Goal: Task Accomplishment & Management: Use online tool/utility

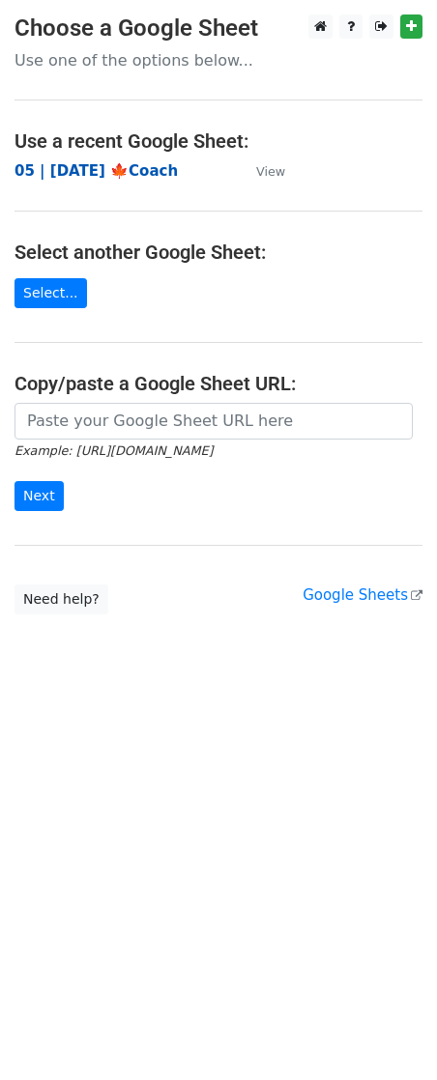
click at [119, 167] on strong "05 | SEP 12 '25 🍁Coach" at bounding box center [95, 170] width 163 height 17
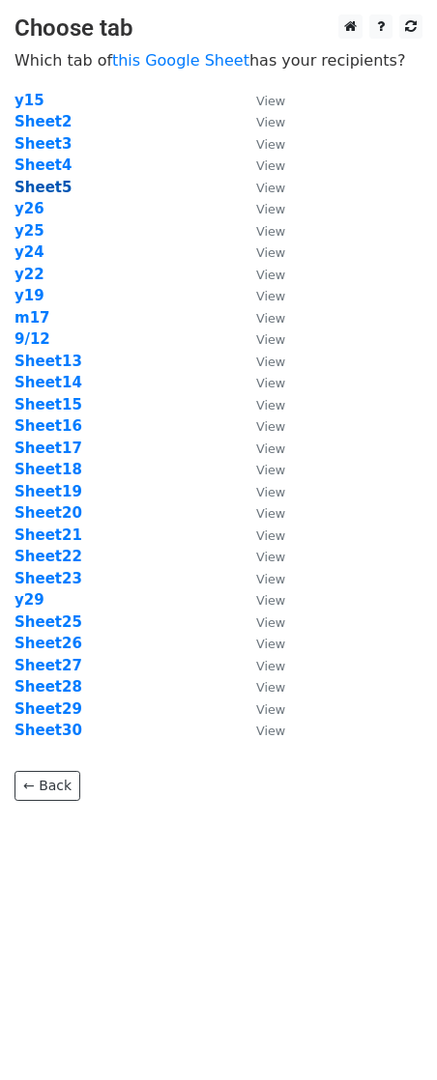
click at [49, 187] on strong "Sheet5" at bounding box center [42, 187] width 57 height 17
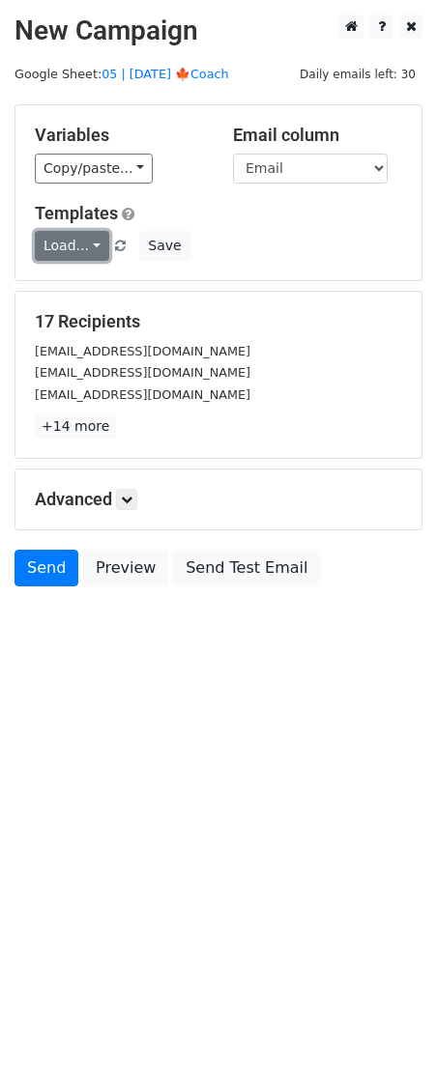
click at [69, 238] on link "Load..." at bounding box center [72, 246] width 74 height 30
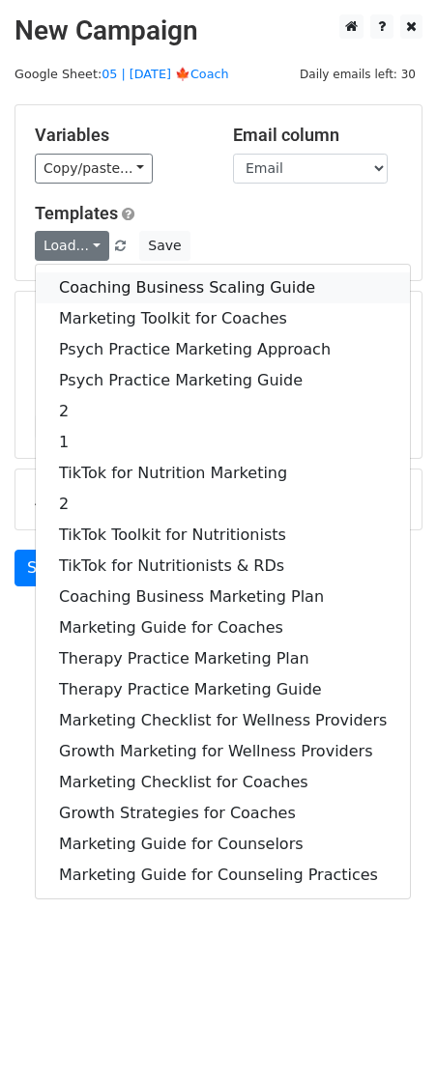
click at [129, 294] on link "Coaching Business Scaling Guide" at bounding box center [223, 287] width 374 height 31
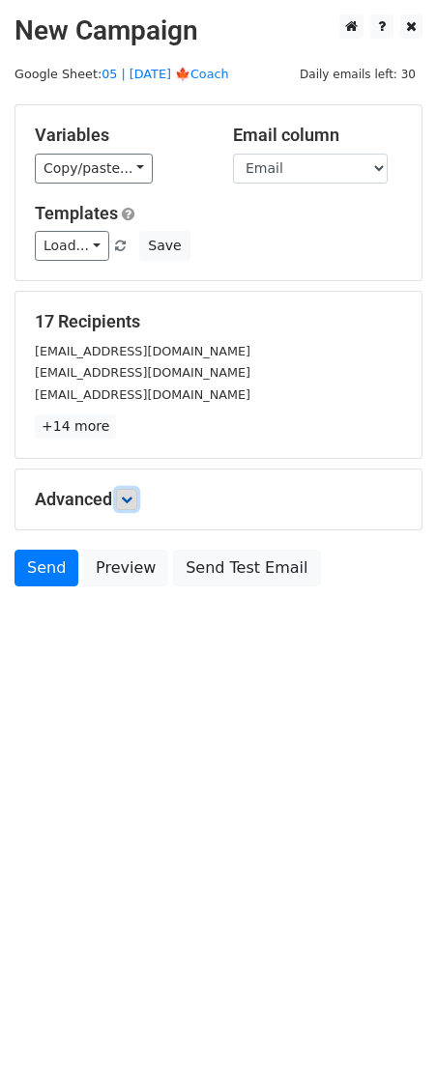
click at [132, 499] on icon at bounding box center [127, 500] width 12 height 12
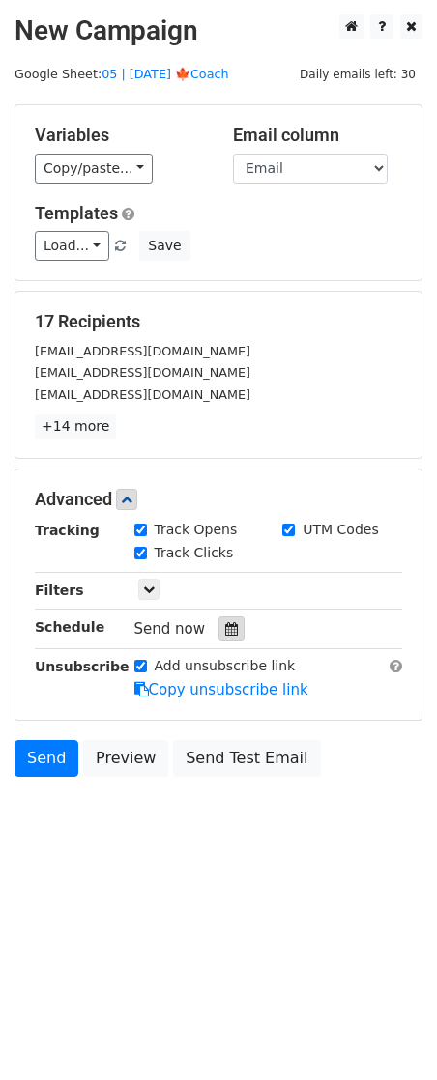
click at [218, 634] on div at bounding box center [231, 628] width 26 height 25
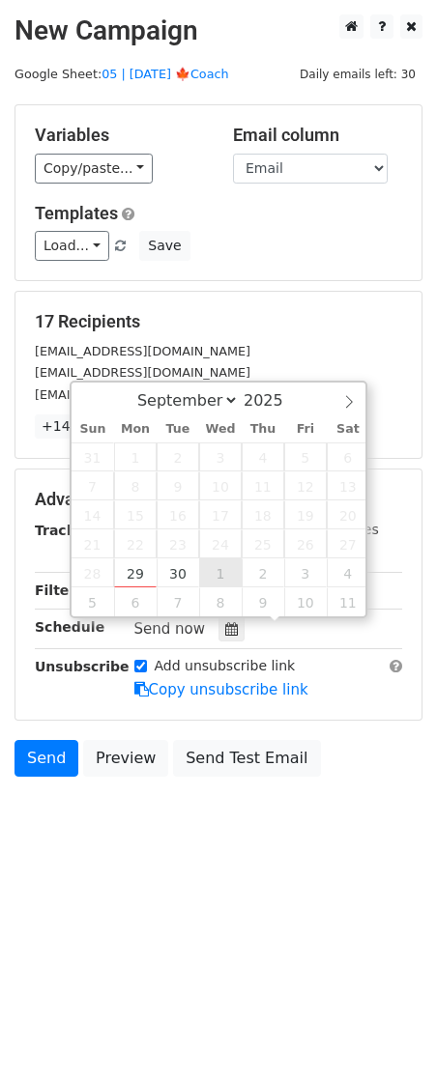
type input "2025-10-01 12:00"
select select "9"
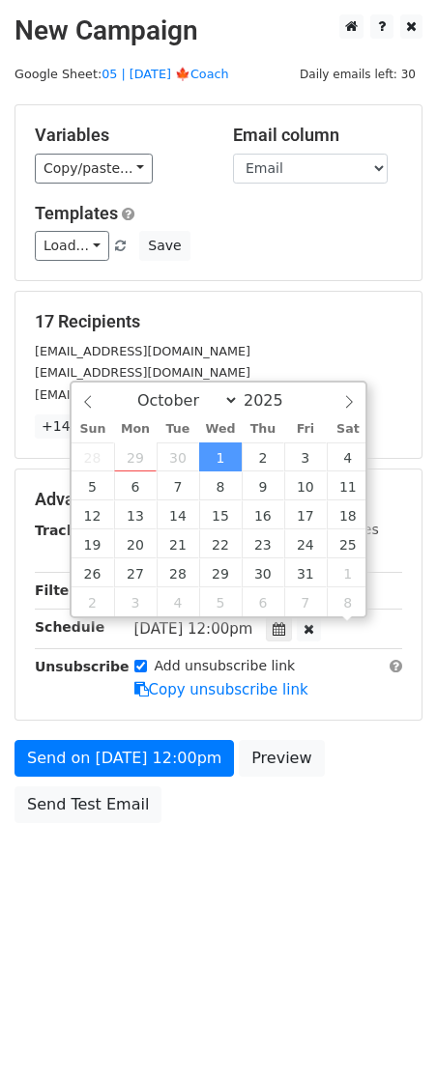
scroll to position [1, 0]
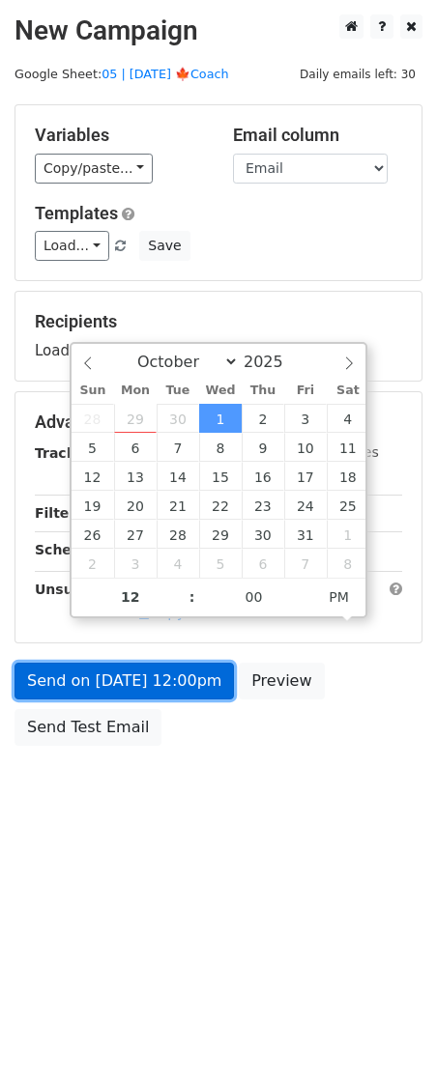
click at [172, 691] on link "Send on Oct 1 at 12:00pm" at bounding box center [123, 681] width 219 height 37
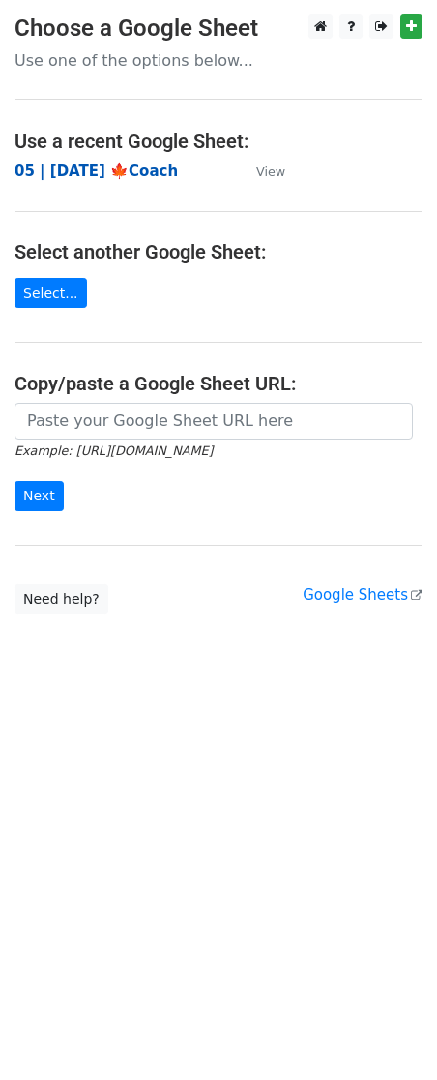
click at [109, 173] on strong "05 | [DATE] 🍁Coach" at bounding box center [95, 170] width 163 height 17
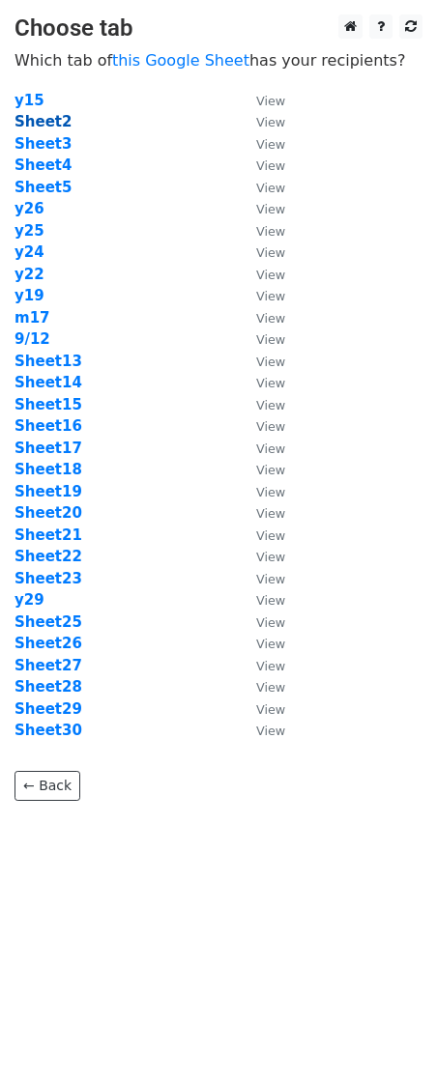
click at [34, 120] on strong "Sheet2" at bounding box center [42, 121] width 57 height 17
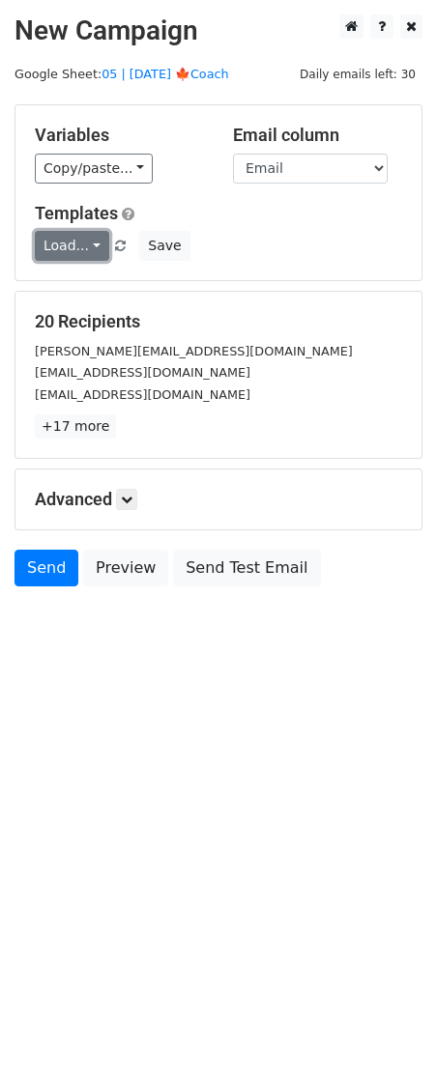
click at [61, 237] on link "Load..." at bounding box center [72, 246] width 74 height 30
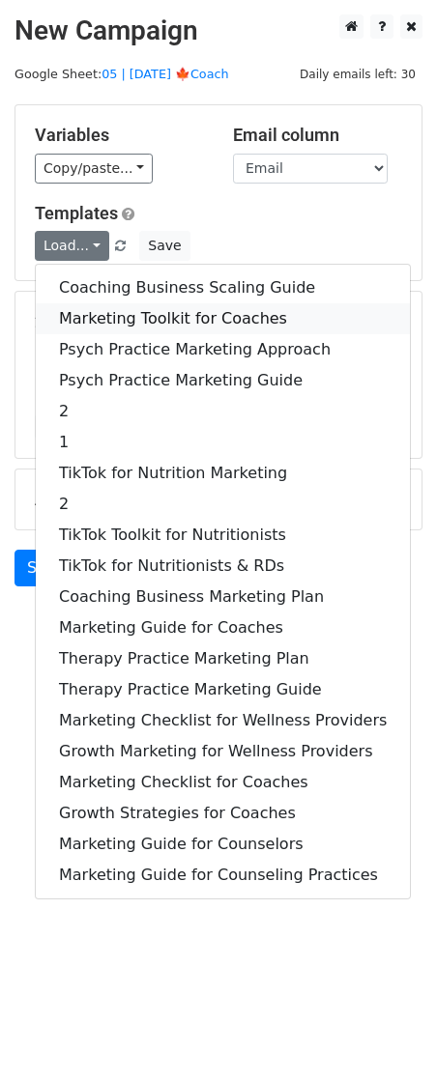
click at [135, 318] on link "Marketing Toolkit for Coaches" at bounding box center [223, 318] width 374 height 31
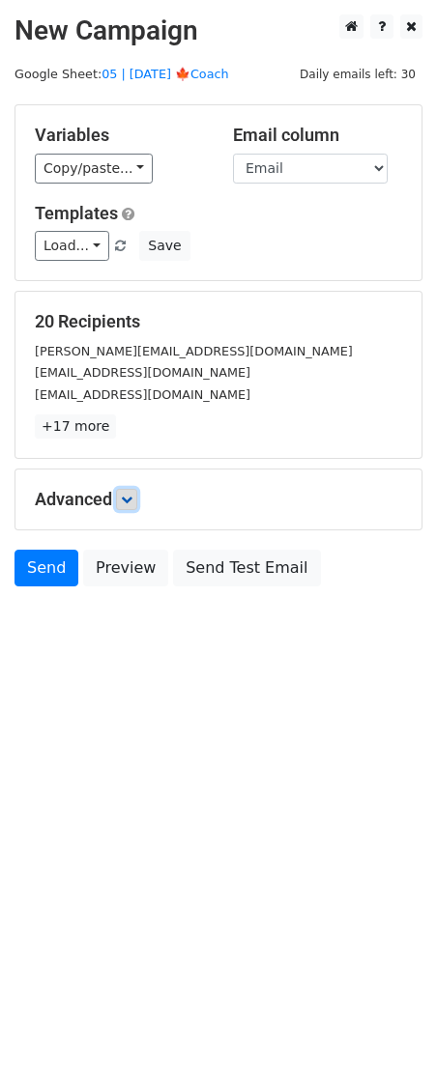
click at [121, 509] on link at bounding box center [126, 499] width 21 height 21
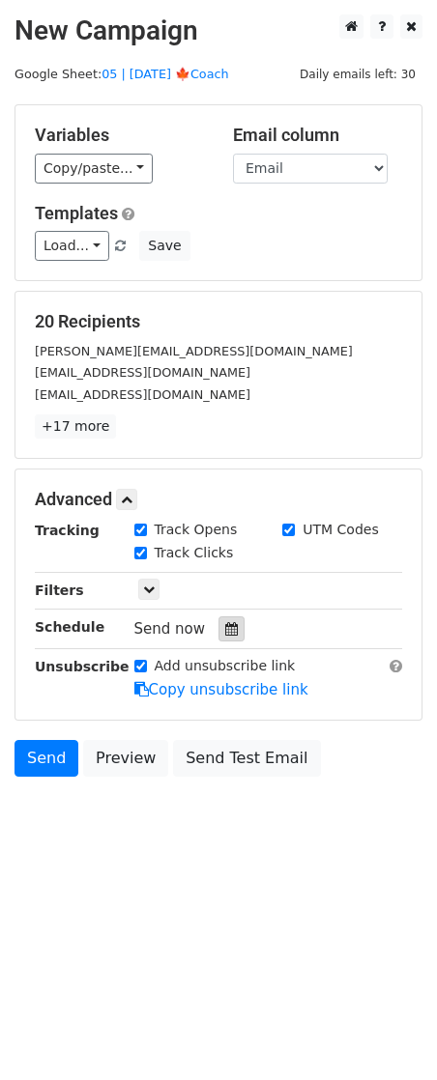
click at [227, 633] on icon at bounding box center [231, 629] width 13 height 14
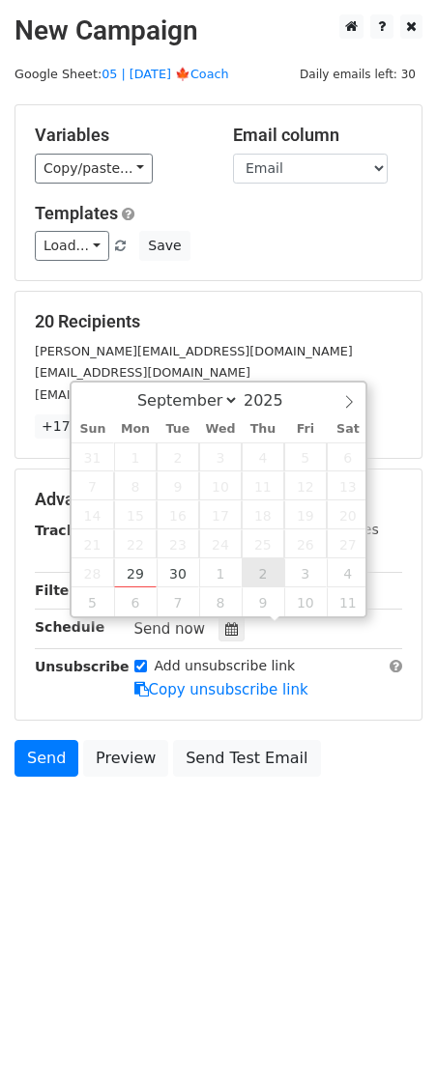
type input "2025-10-02 12:00"
select select "9"
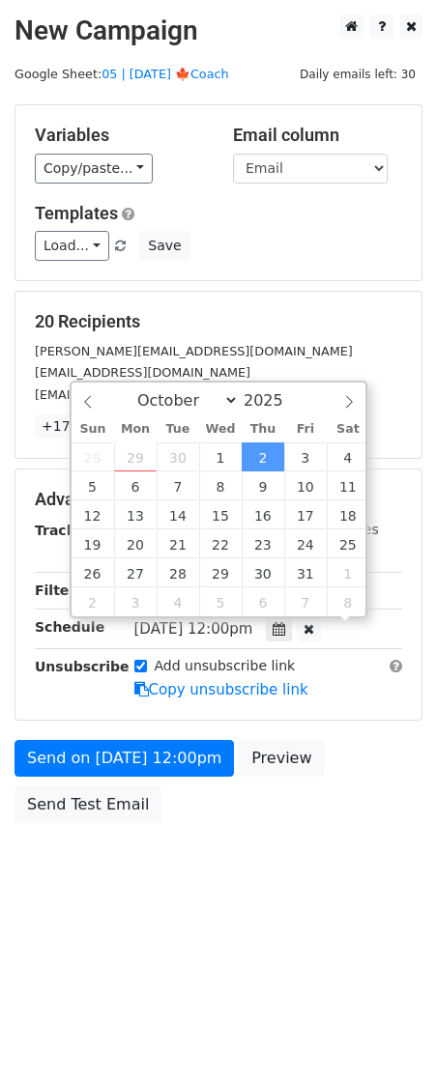
scroll to position [1, 0]
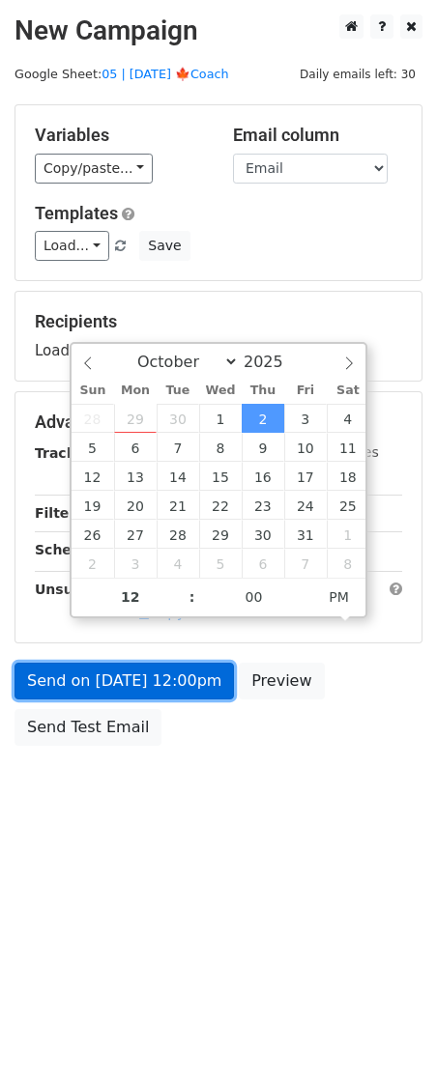
click at [187, 683] on link "Send on Oct 2 at 12:00pm" at bounding box center [123, 681] width 219 height 37
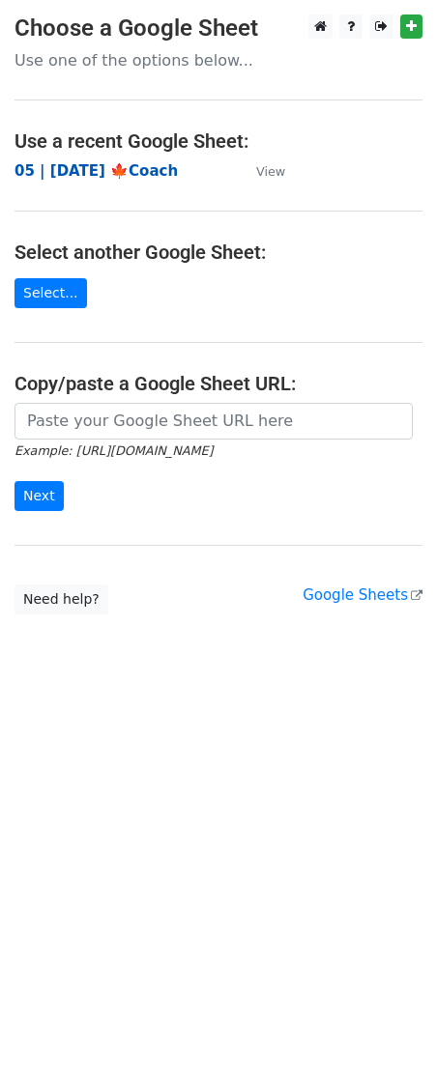
click at [137, 165] on strong "05 | [DATE] 🍁Coach" at bounding box center [95, 170] width 163 height 17
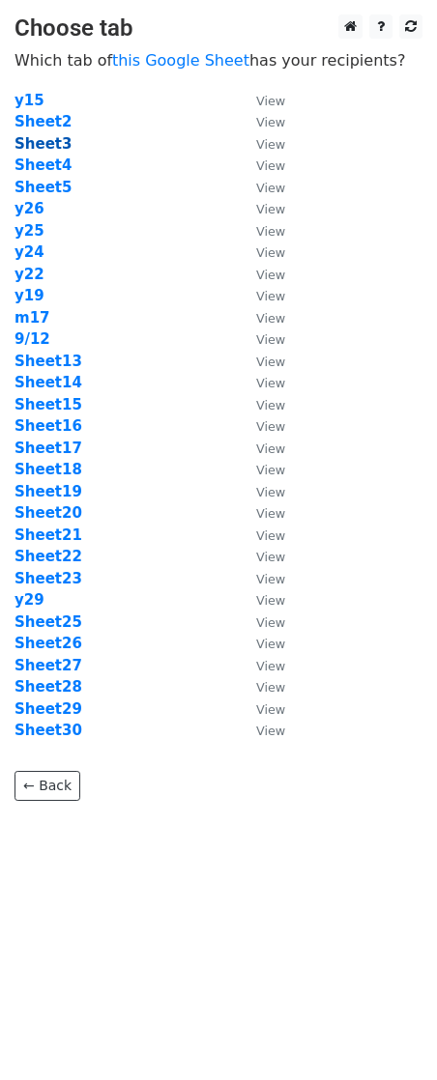
click at [52, 142] on strong "Sheet3" at bounding box center [42, 143] width 57 height 17
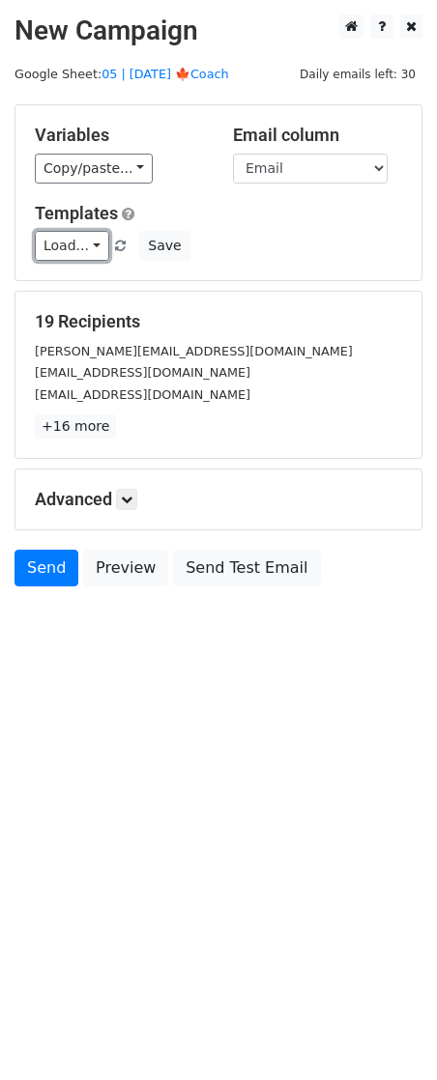
click at [57, 248] on link "Load..." at bounding box center [72, 246] width 74 height 30
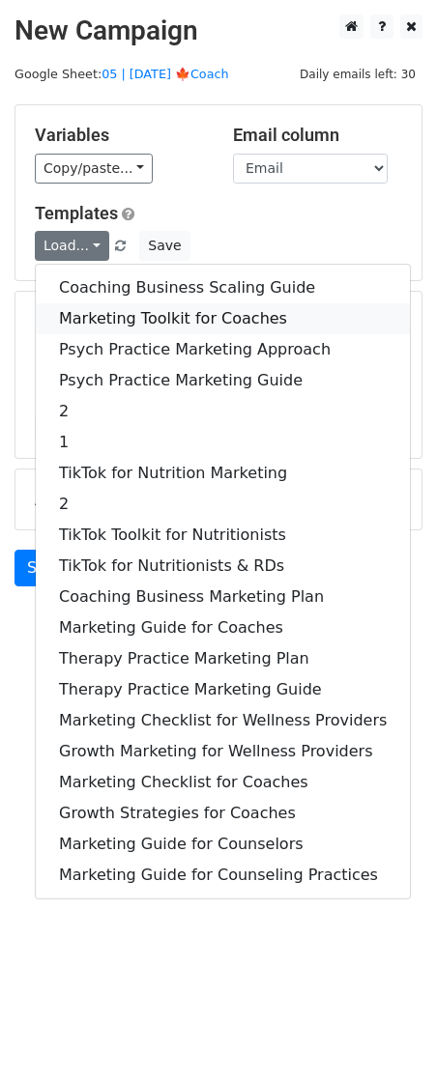
click at [111, 315] on link "Marketing Toolkit for Coaches" at bounding box center [223, 318] width 374 height 31
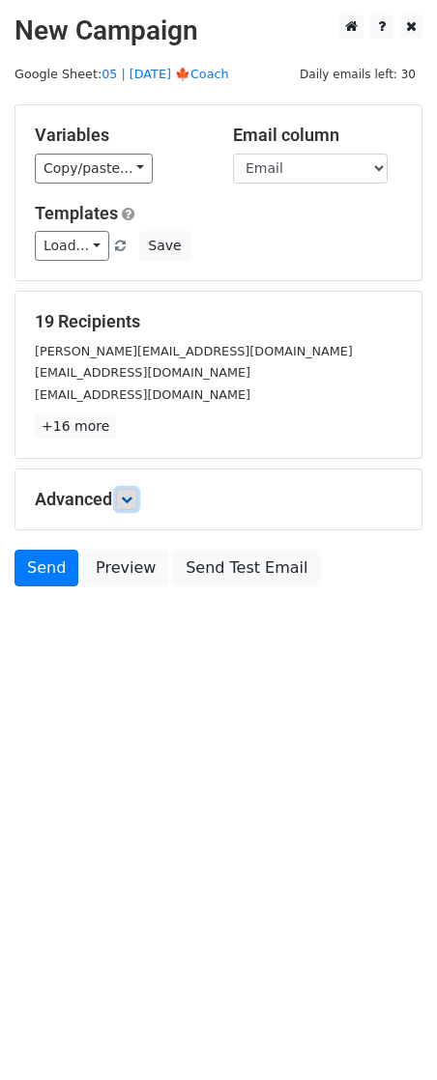
click at [132, 496] on icon at bounding box center [127, 500] width 12 height 12
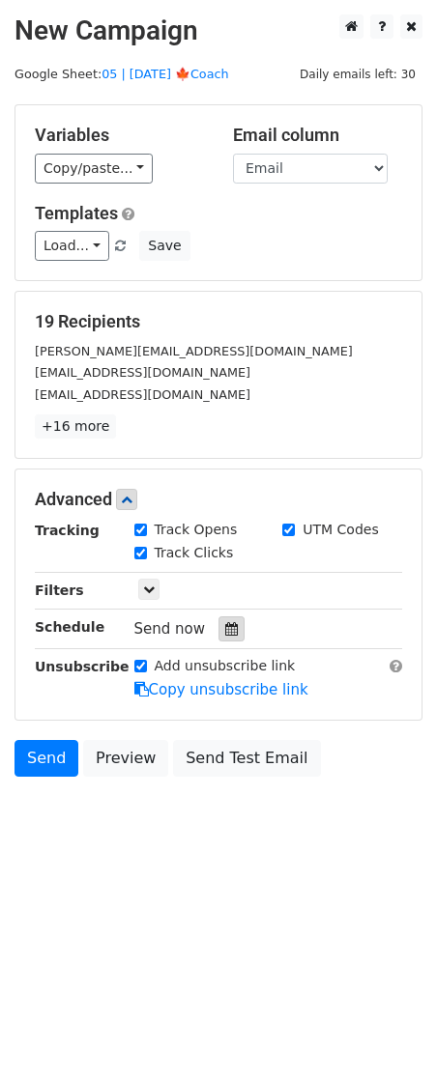
click at [220, 617] on div at bounding box center [231, 628] width 26 height 25
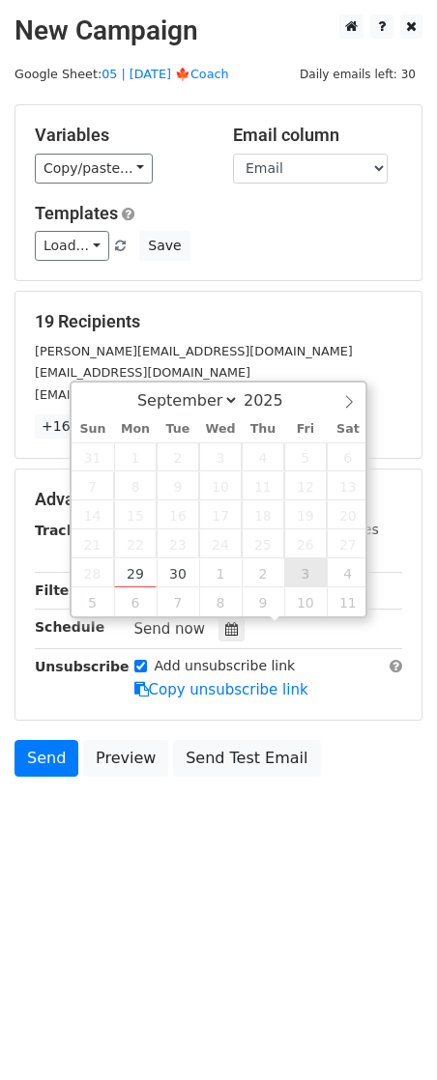
type input "2025-10-03 12:00"
select select "9"
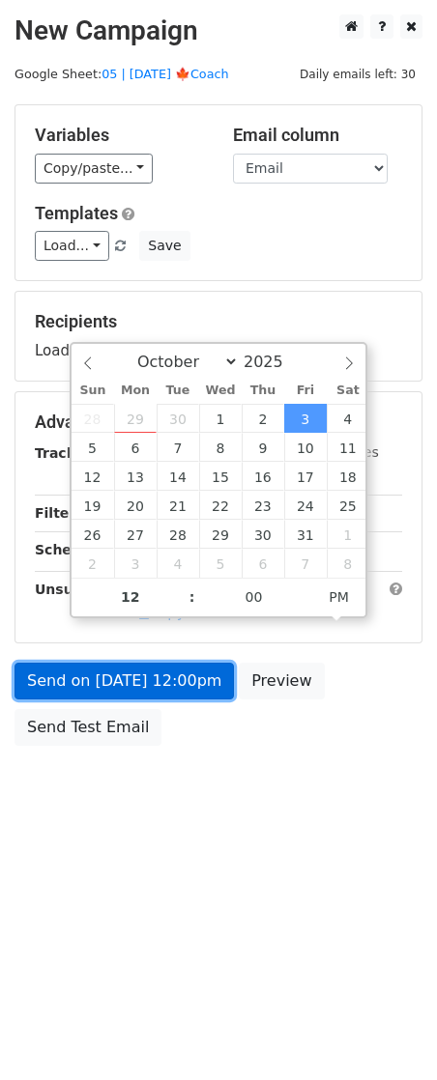
click at [163, 698] on link "Send on Oct 3 at 12:00pm" at bounding box center [123, 681] width 219 height 37
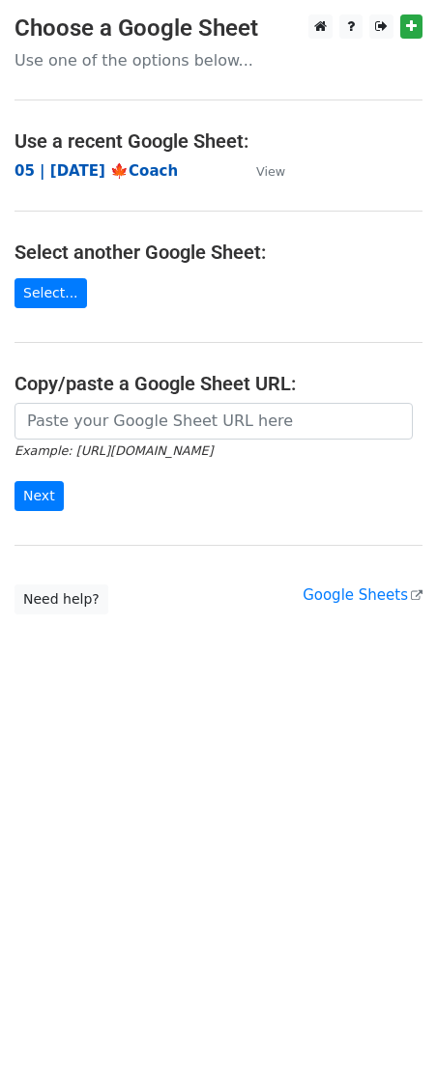
click at [118, 175] on strong "05 | [DATE] 🍁Coach" at bounding box center [95, 170] width 163 height 17
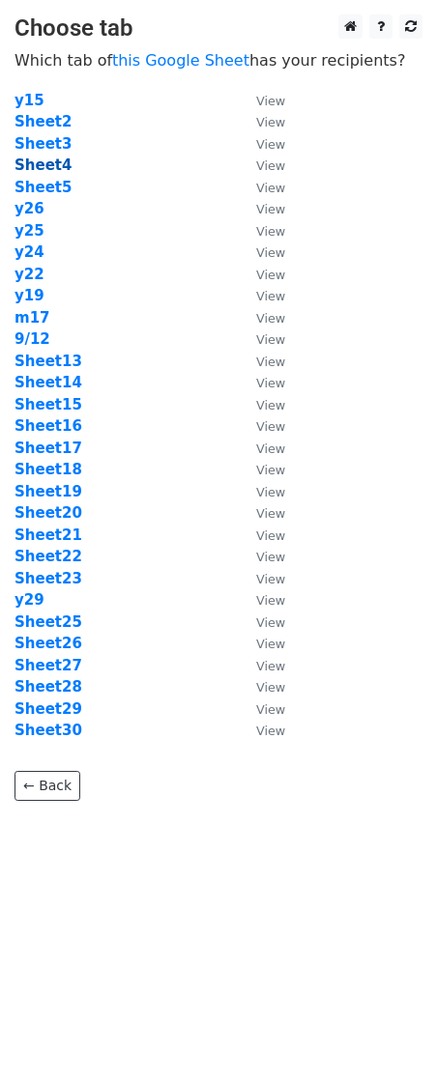
click at [57, 166] on strong "Sheet4" at bounding box center [42, 164] width 57 height 17
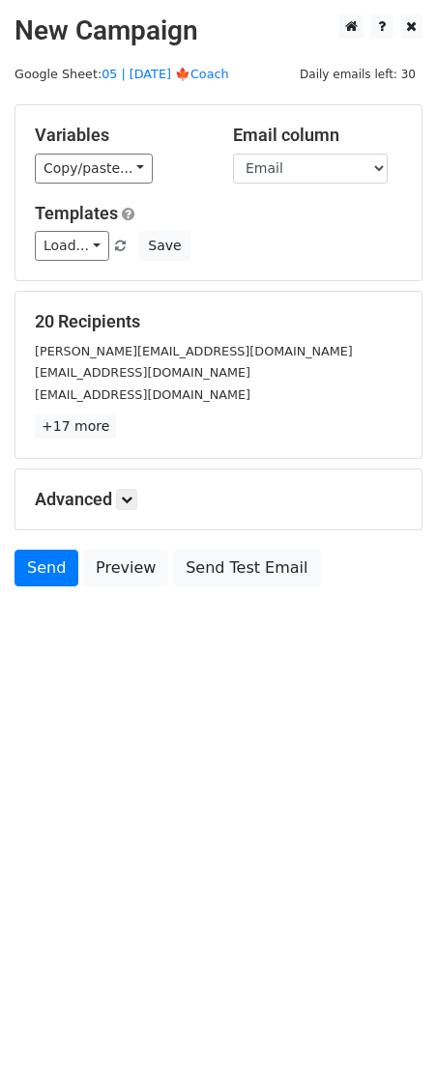
click at [74, 262] on div "Variables Copy/paste... {{Name}} {{Email}} Email column Name Email Templates Lo…" at bounding box center [218, 192] width 406 height 175
click at [80, 251] on link "Load..." at bounding box center [72, 246] width 74 height 30
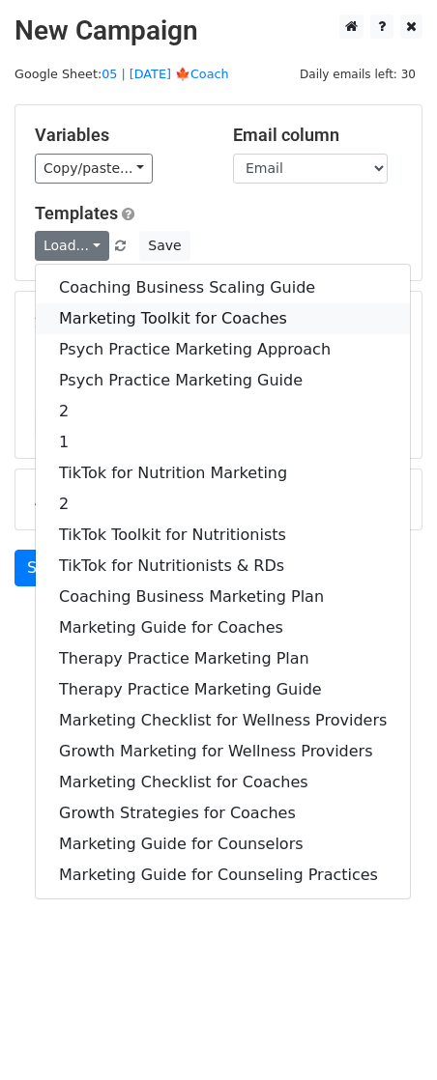
click at [126, 311] on link "Marketing Toolkit for Coaches" at bounding box center [223, 318] width 374 height 31
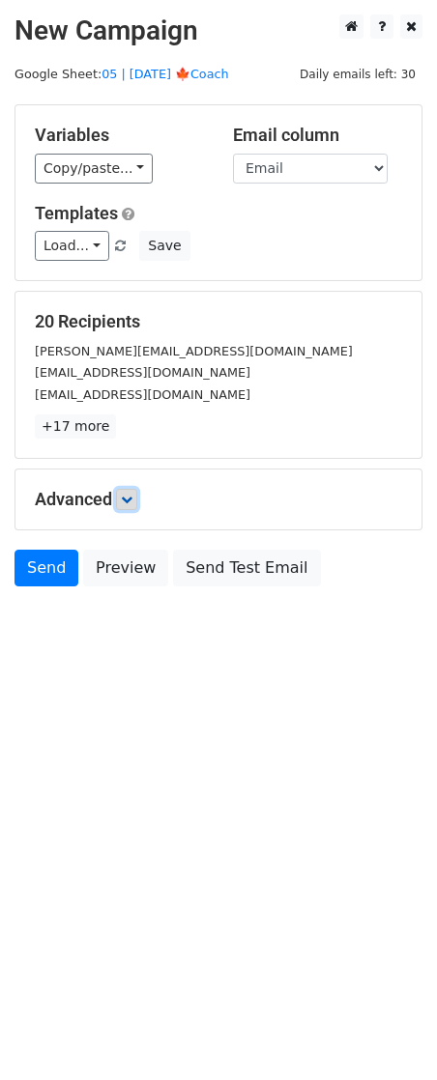
click at [128, 503] on icon at bounding box center [127, 500] width 12 height 12
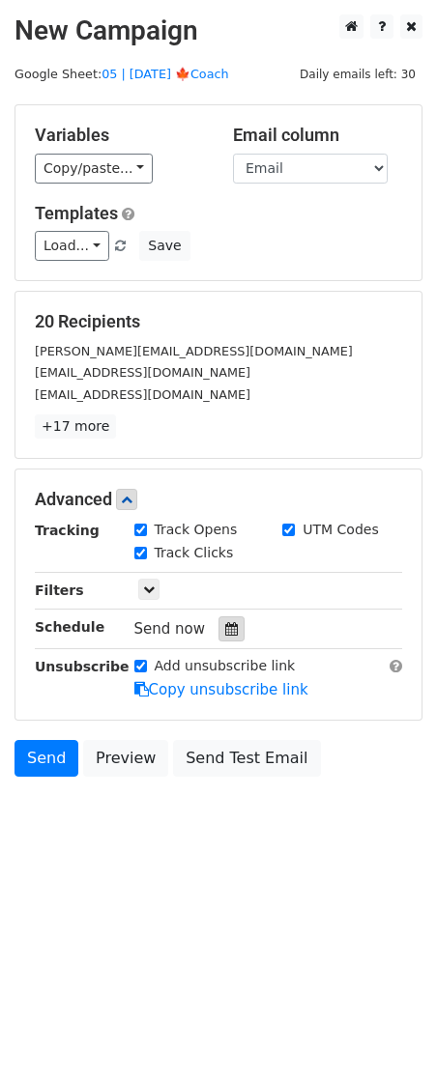
click at [225, 629] on icon at bounding box center [231, 629] width 13 height 14
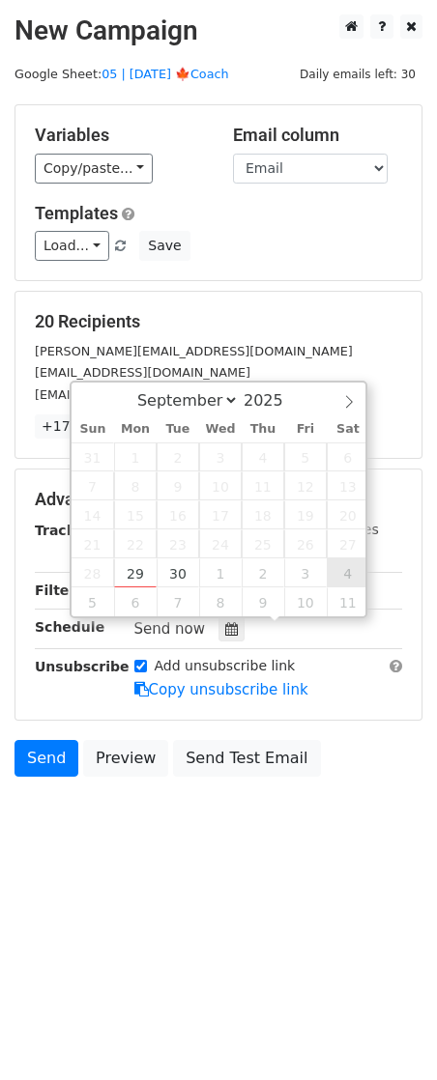
type input "[DATE] 12:00"
select select "9"
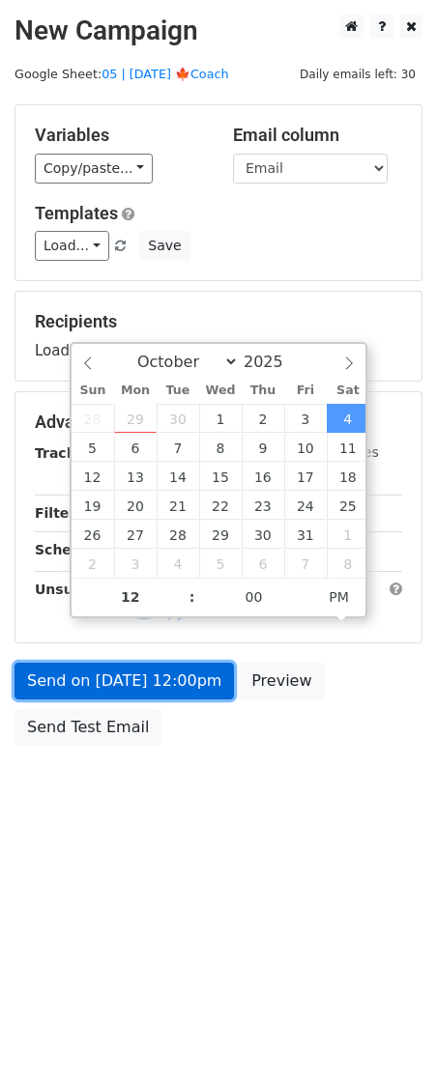
click at [172, 673] on link "Send on [DATE] 12:00pm" at bounding box center [123, 681] width 219 height 37
